Goal: Information Seeking & Learning: Learn about a topic

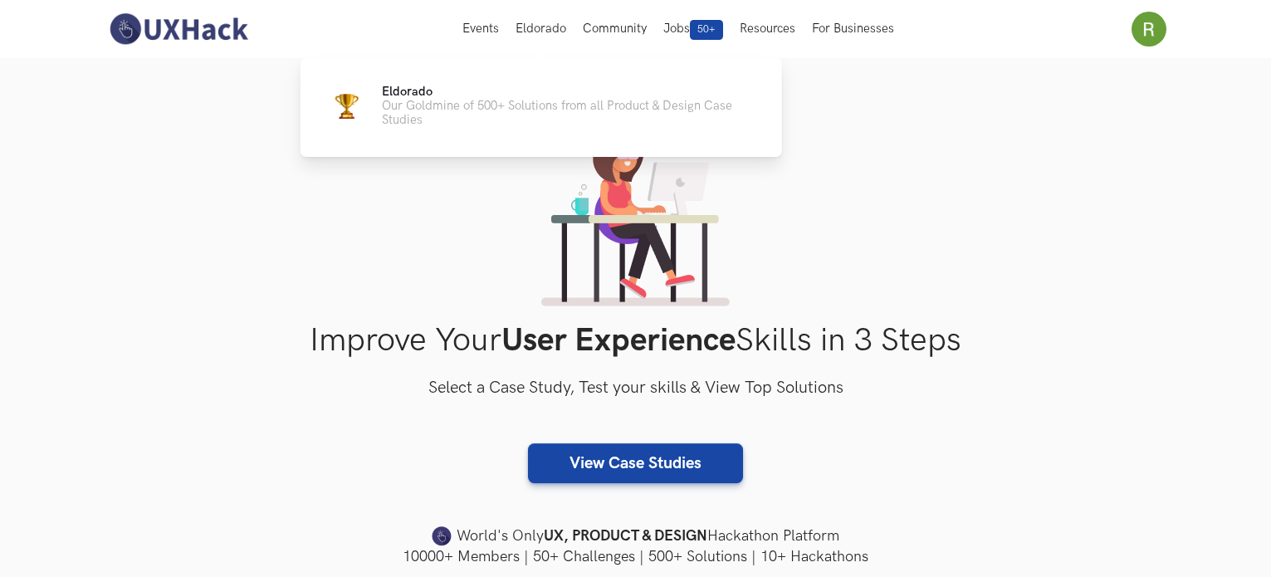
click at [549, 26] on button "Eldorado" at bounding box center [540, 29] width 67 height 58
click at [490, 106] on p "Our Goldmine of 500+ Solutions from all Product & Design Case Studies" at bounding box center [569, 113] width 374 height 28
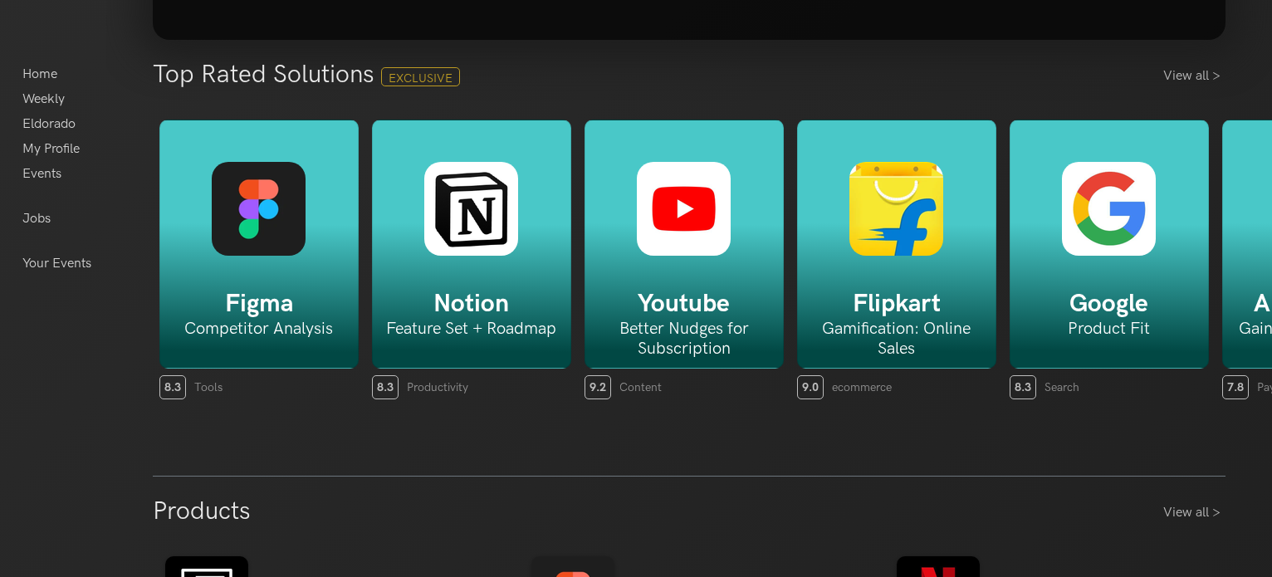
scroll to position [332, 0]
click at [1195, 79] on link "View all >" at bounding box center [1194, 76] width 62 height 20
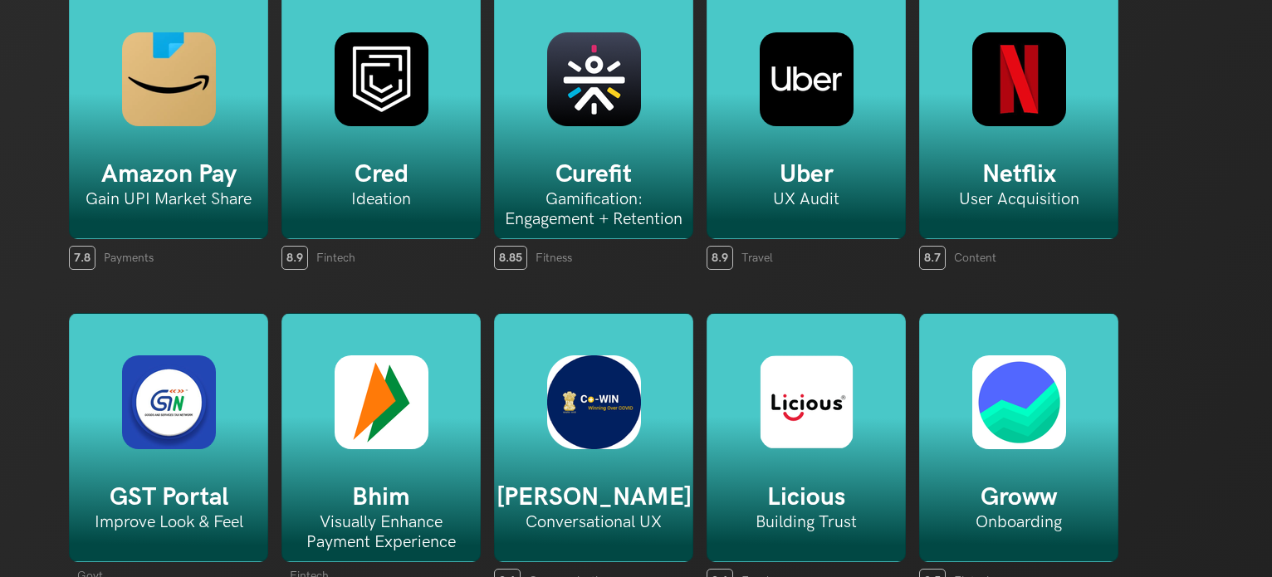
scroll to position [480, 0]
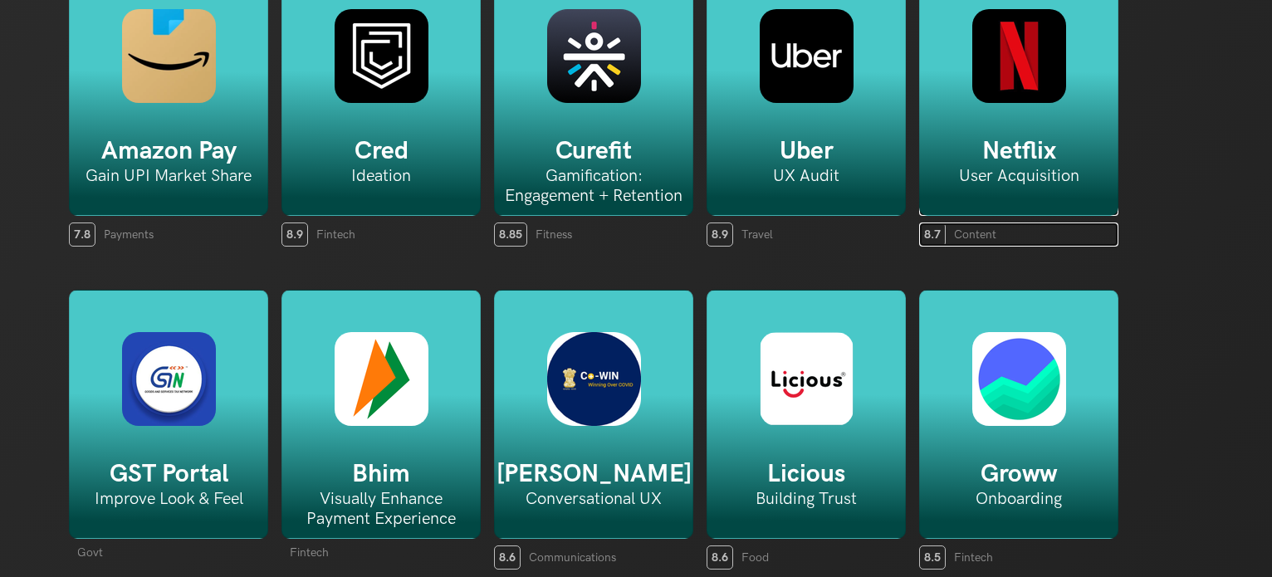
click at [1005, 155] on h5 "Netflix" at bounding box center [1019, 151] width 198 height 30
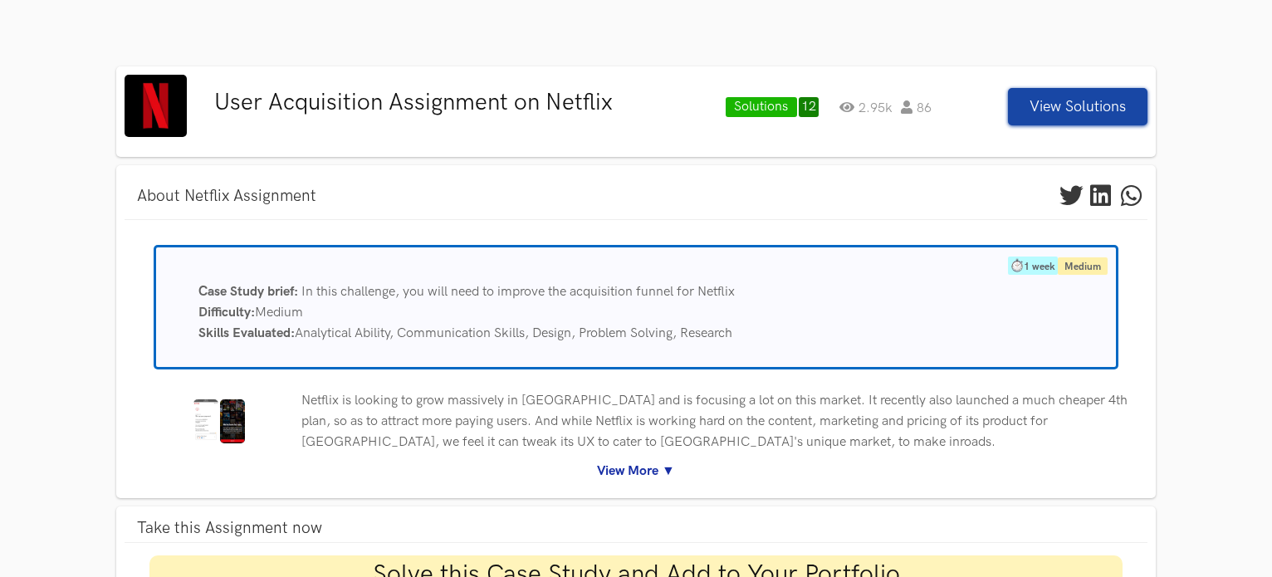
scroll to position [86, 0]
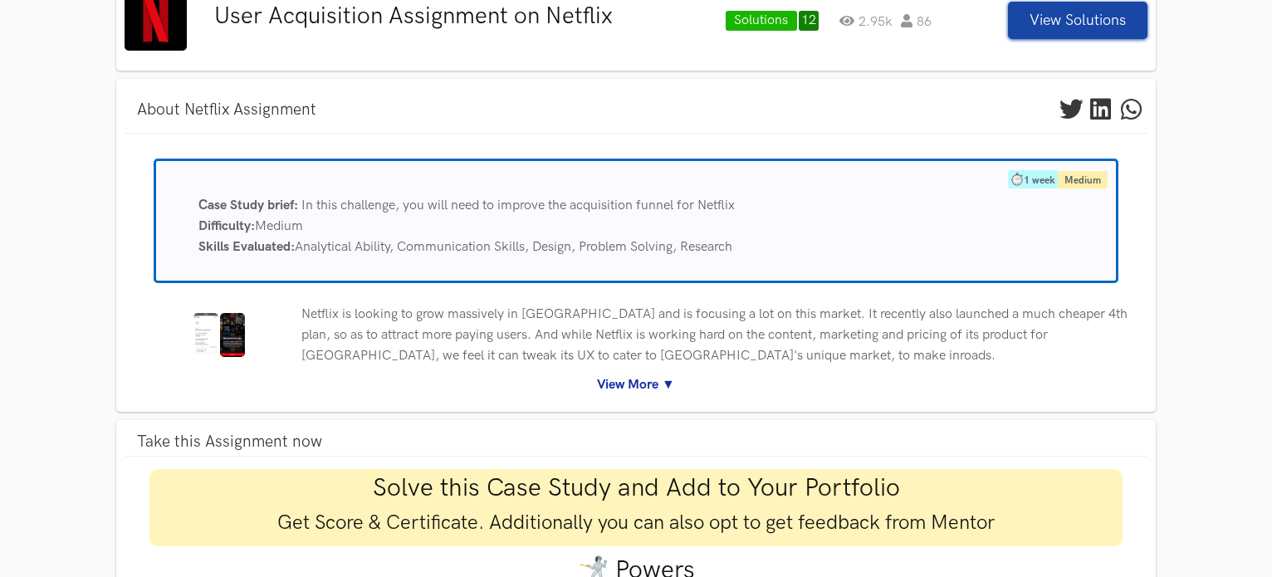
click at [608, 377] on link "View More ▼" at bounding box center [636, 384] width 998 height 21
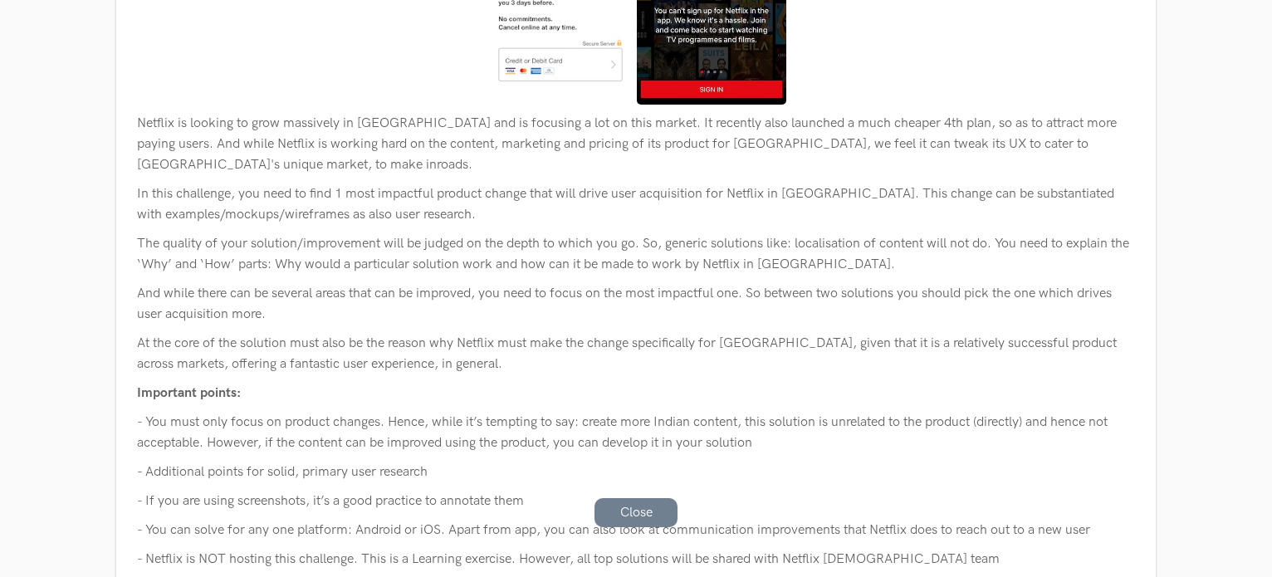
scroll to position [553, 0]
